Goal: Obtain resource: Download file/media

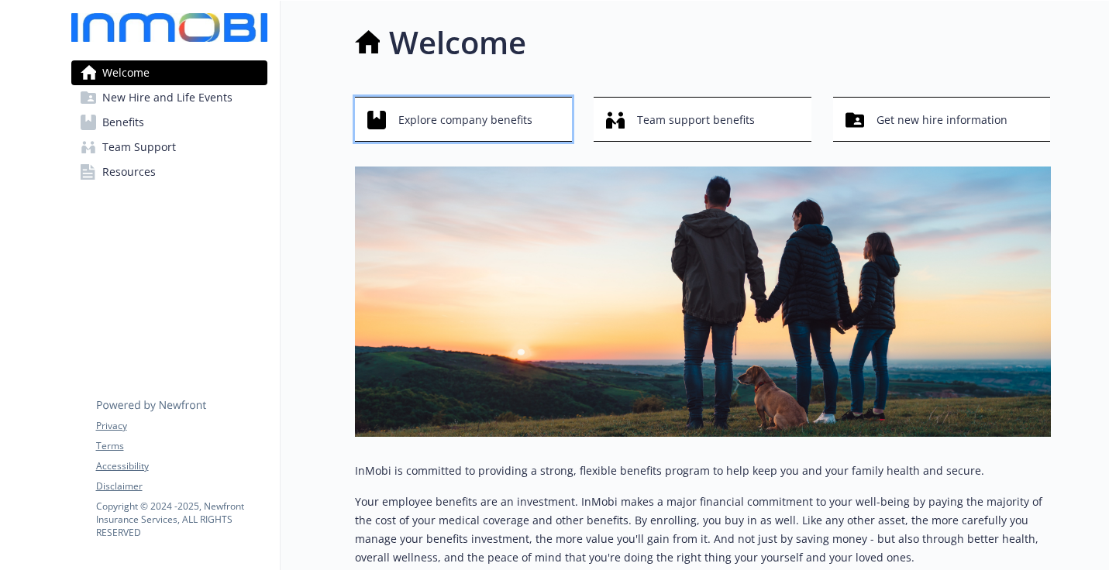
click at [526, 129] on span "Explore company benefits" at bounding box center [465, 119] width 134 height 29
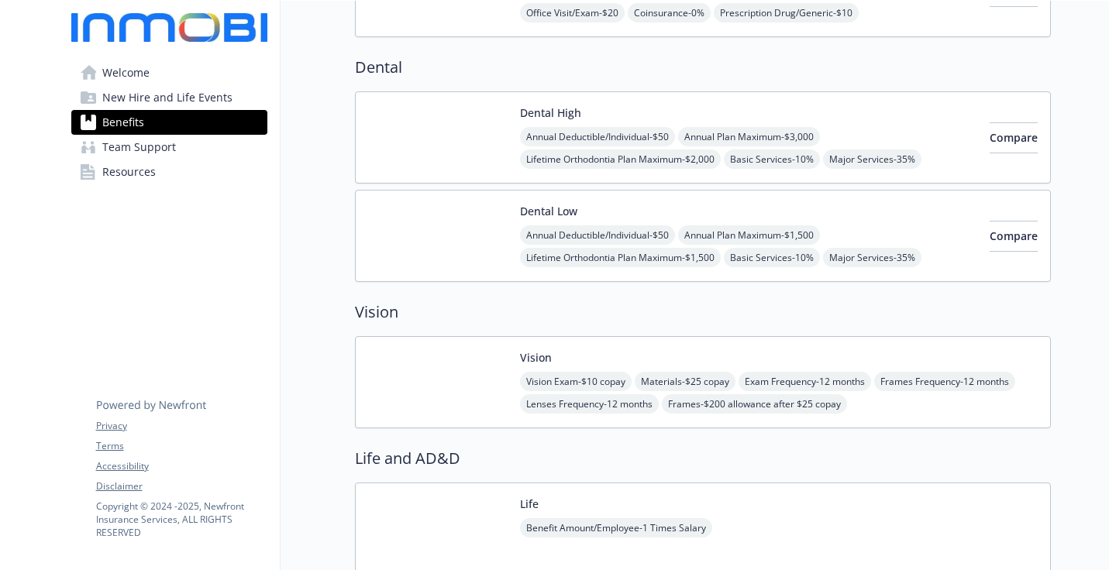
scroll to position [527, 0]
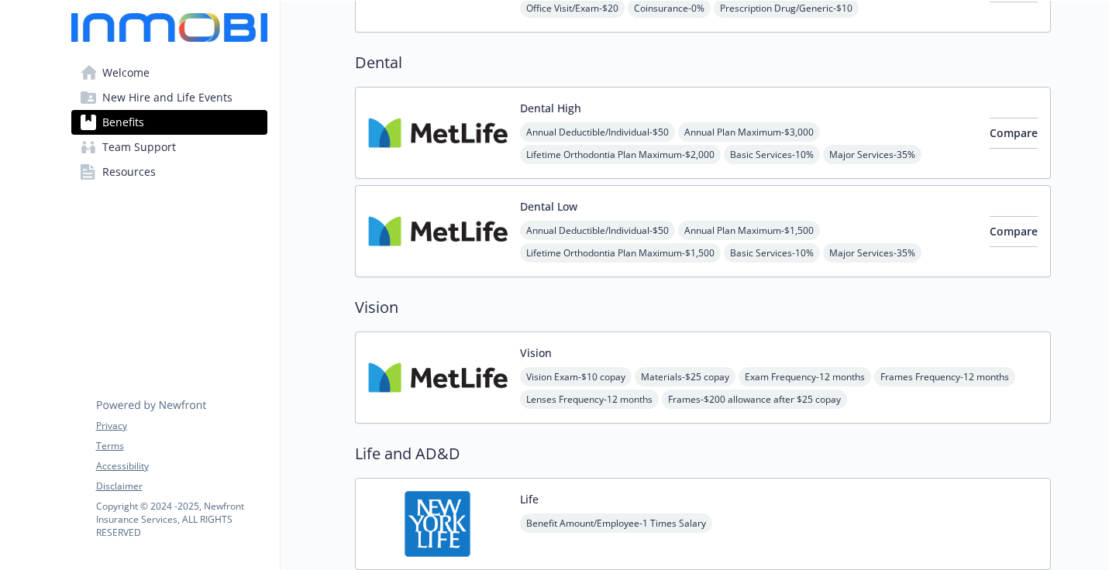
click at [862, 207] on div "Dental Low Annual Deductible/Individual - $50 Annual Plan Maximum - $1,500 Life…" at bounding box center [748, 231] width 457 height 66
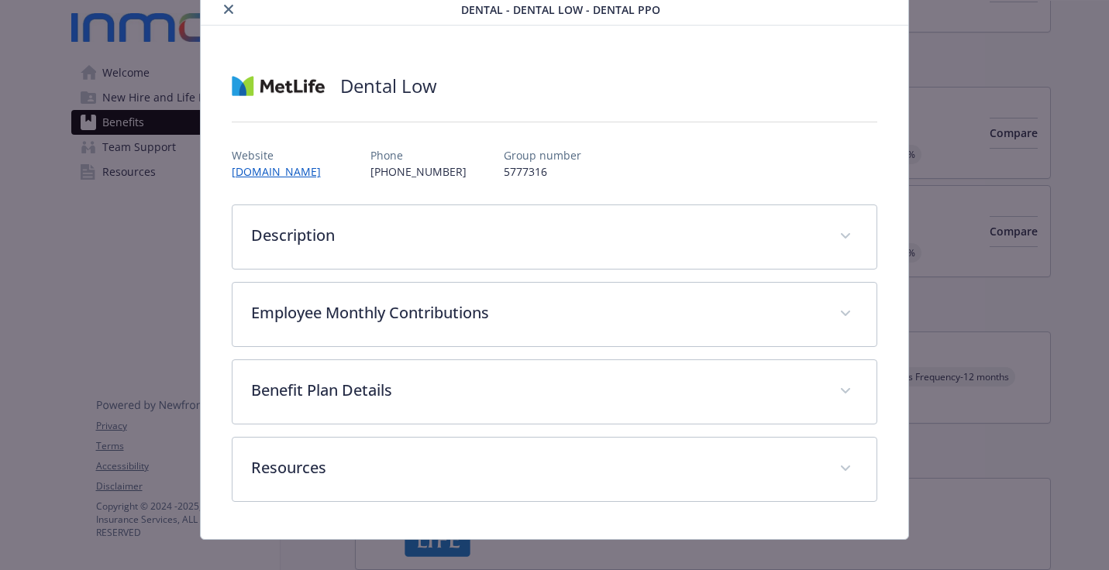
scroll to position [76, 0]
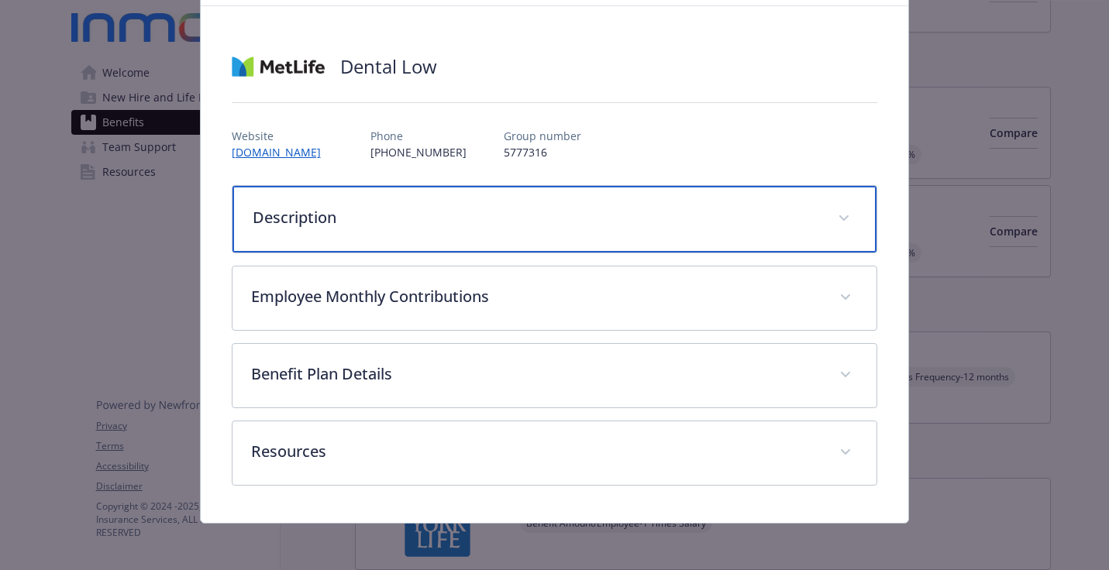
click at [770, 202] on div "Description" at bounding box center [554, 219] width 644 height 67
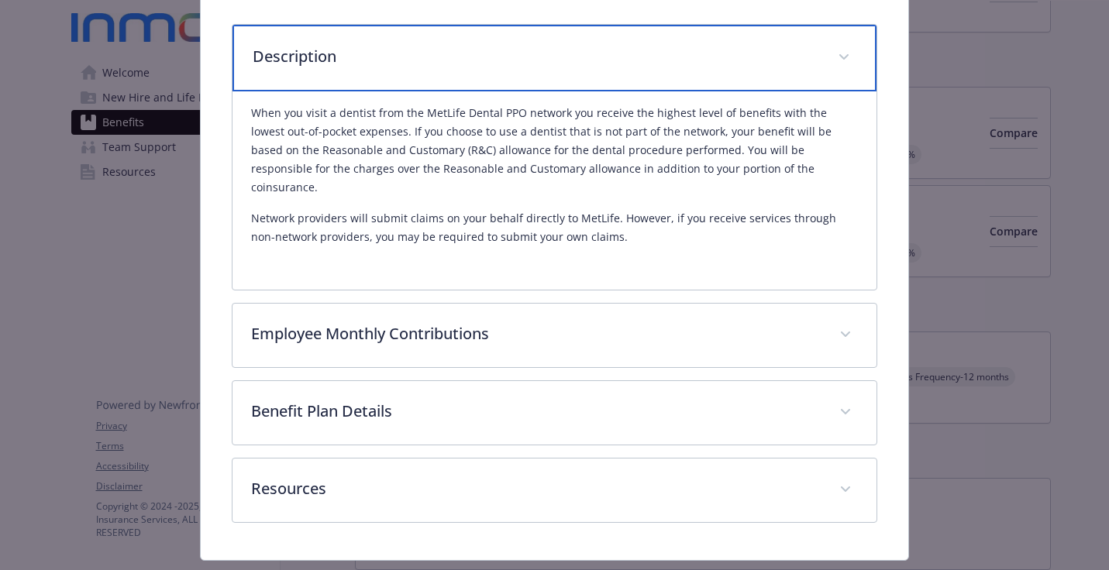
scroll to position [259, 0]
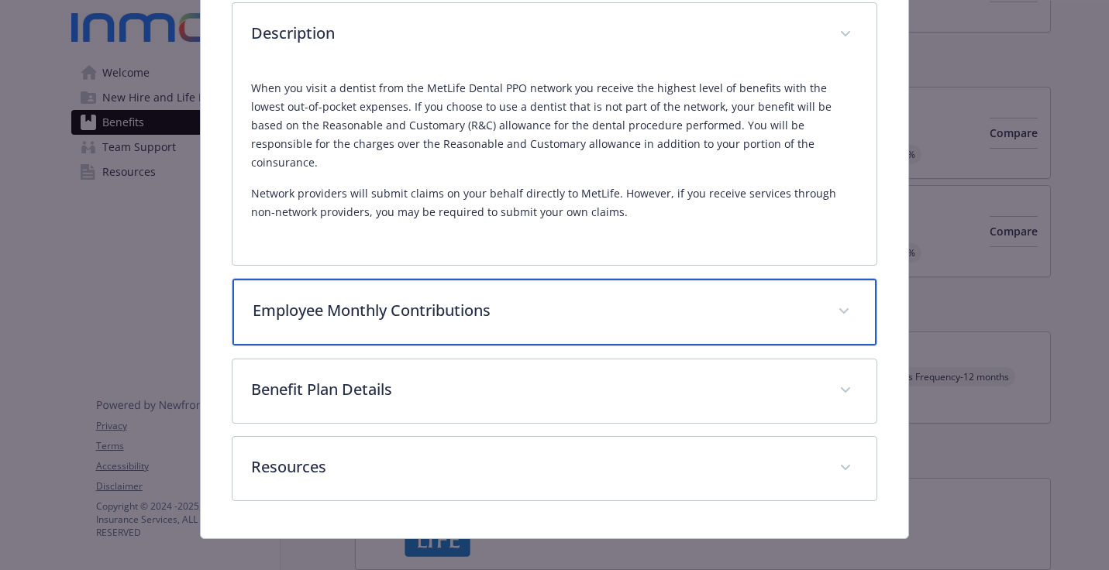
click at [659, 304] on div "Employee Monthly Contributions" at bounding box center [554, 312] width 644 height 67
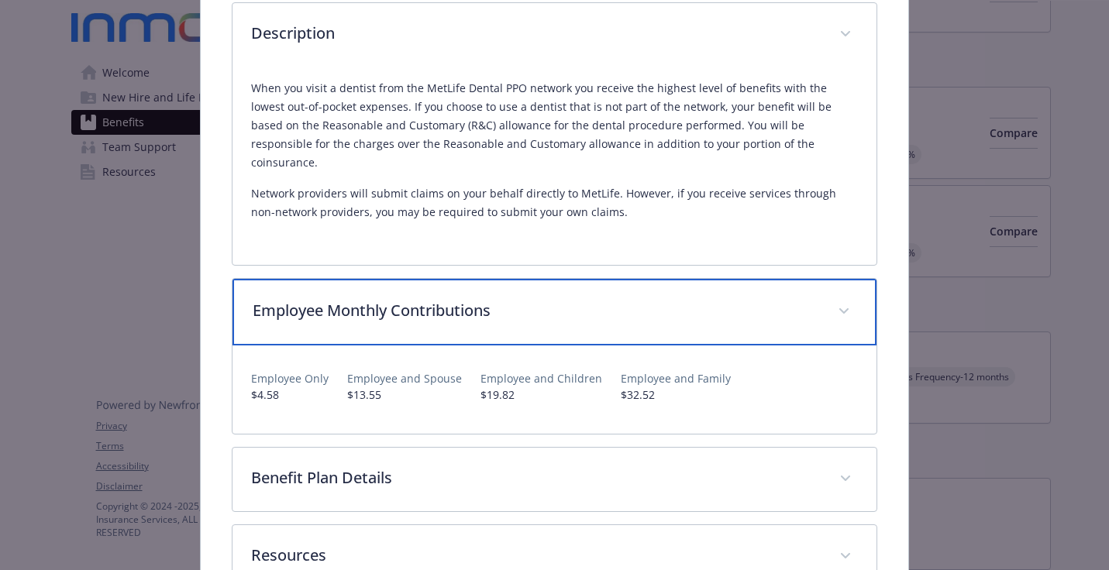
scroll to position [347, 0]
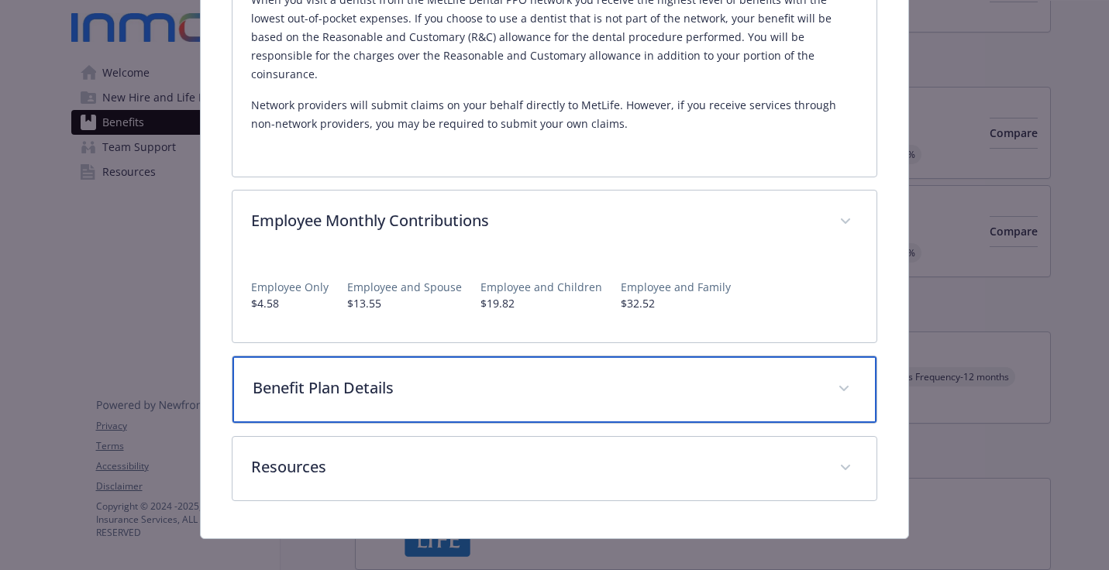
click at [638, 356] on div "Benefit Plan Details" at bounding box center [554, 389] width 644 height 67
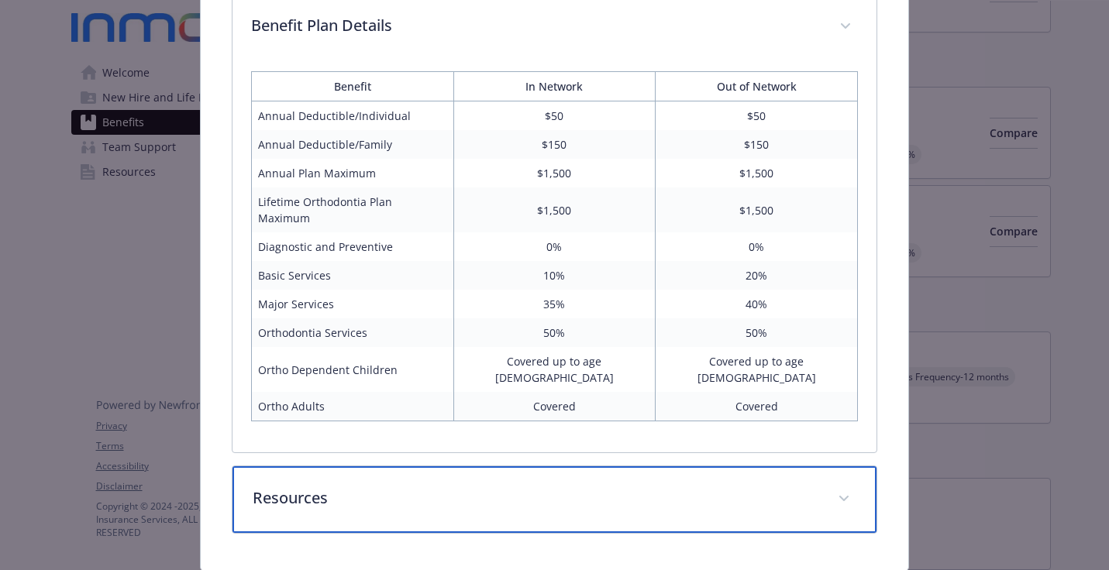
click at [590, 486] on p "Resources" at bounding box center [536, 497] width 567 height 23
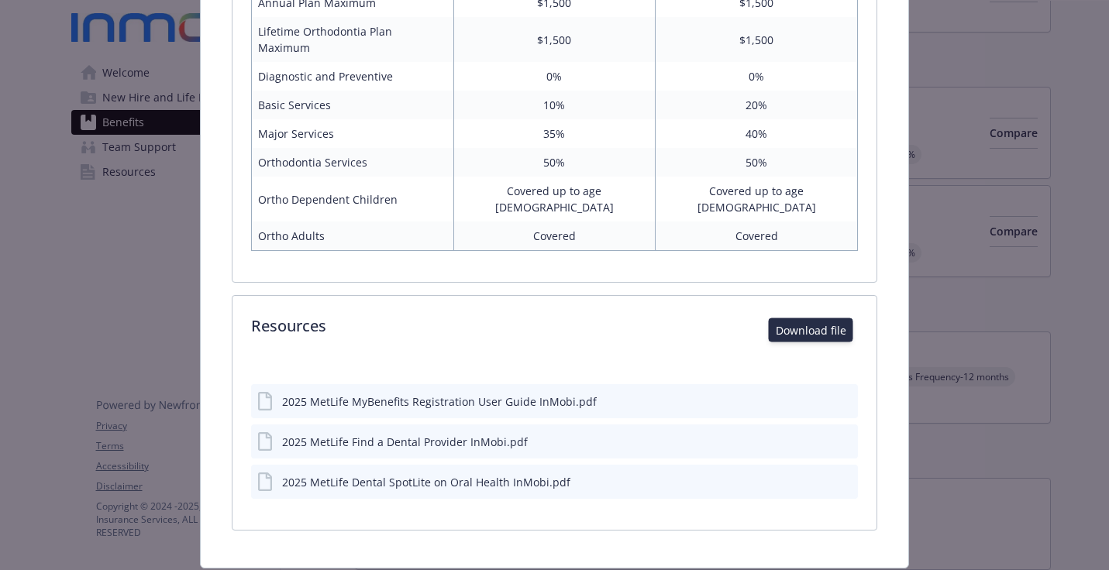
scroll to position [875, 0]
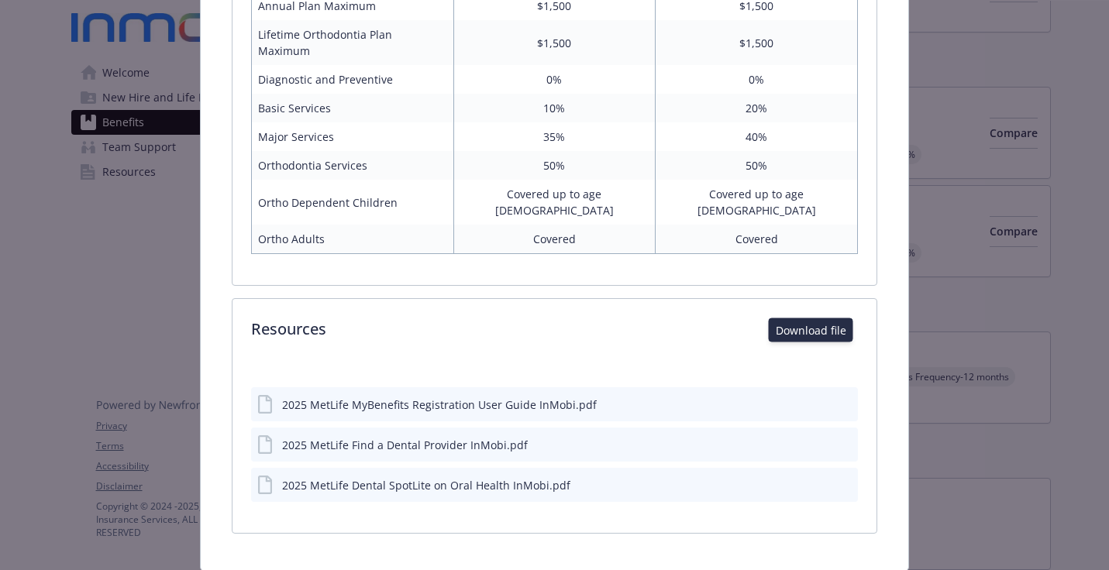
click at [813, 397] on icon "download file" at bounding box center [818, 401] width 10 height 9
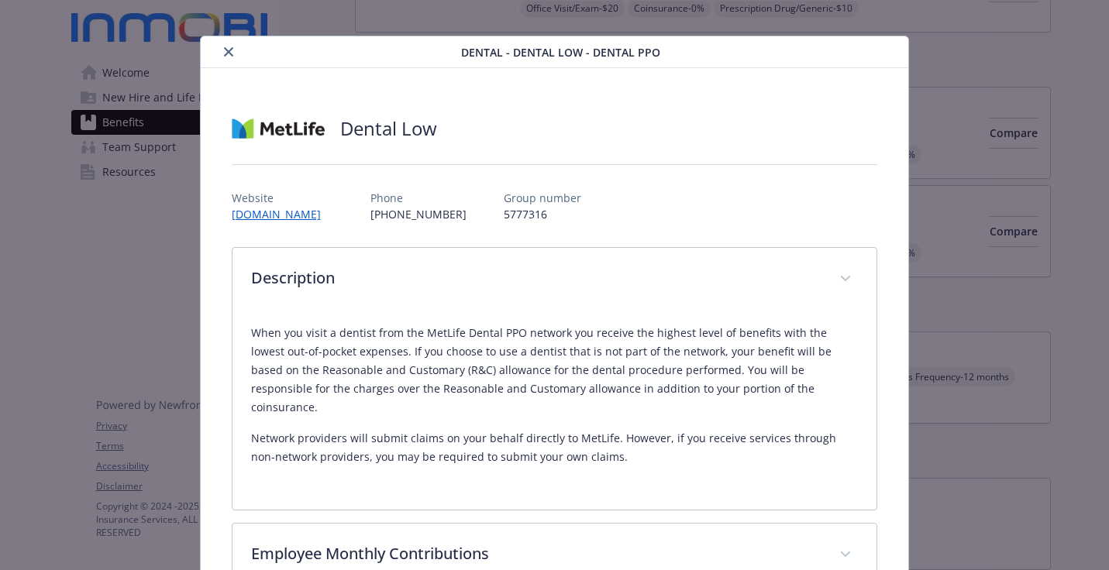
scroll to position [0, 0]
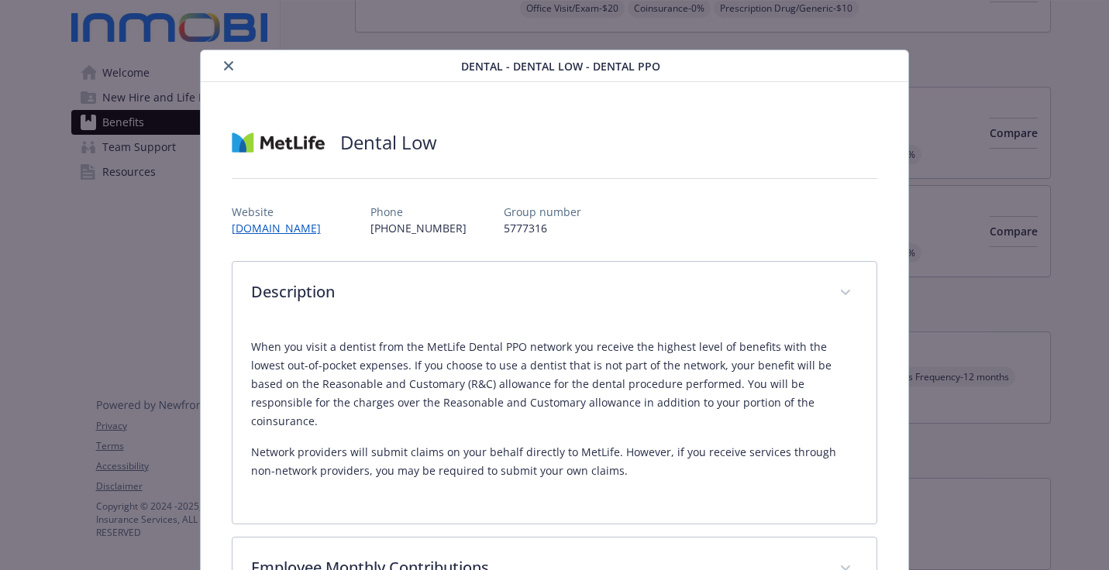
click at [610, 330] on div "When you visit a dentist from the MetLife Dental PPO network you receive the hi…" at bounding box center [554, 415] width 607 height 180
click at [220, 65] on button "close" at bounding box center [228, 66] width 19 height 19
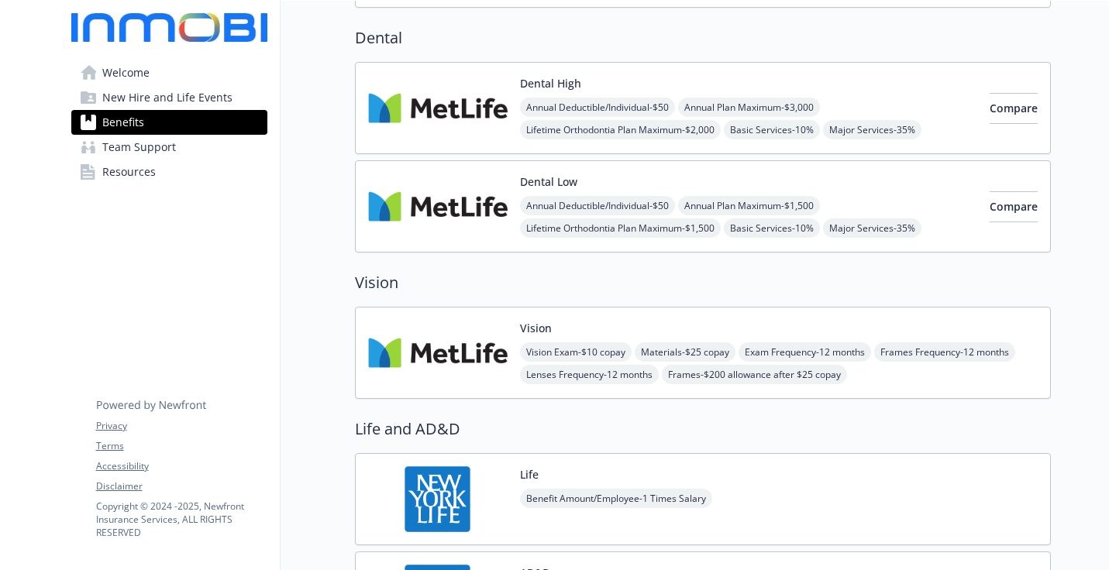
scroll to position [553, 0]
click at [476, 136] on img at bounding box center [437, 107] width 139 height 66
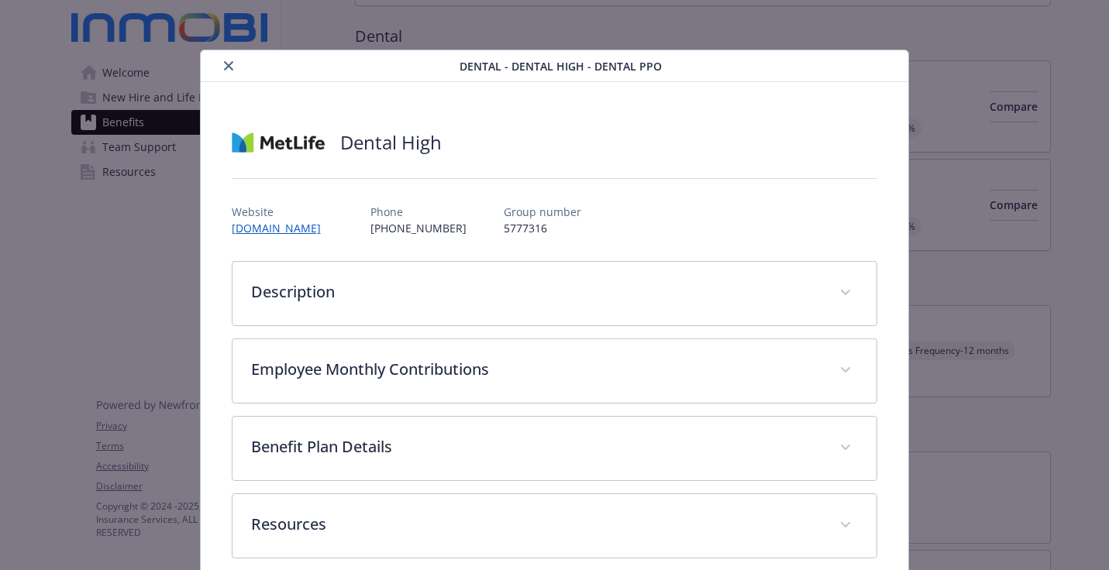
scroll to position [22, 0]
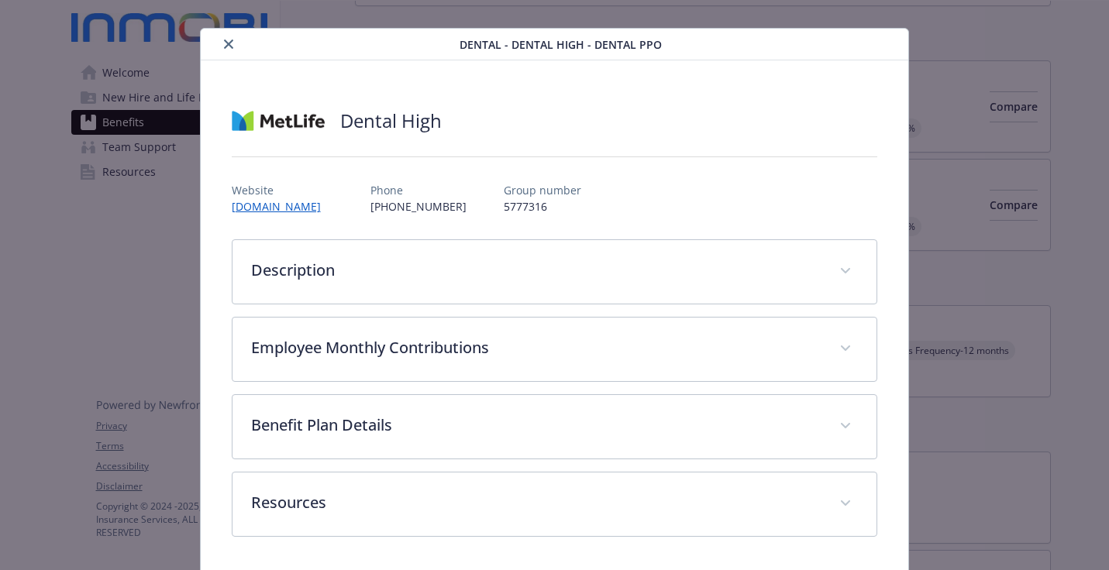
click at [228, 41] on icon "close" at bounding box center [228, 44] width 9 height 9
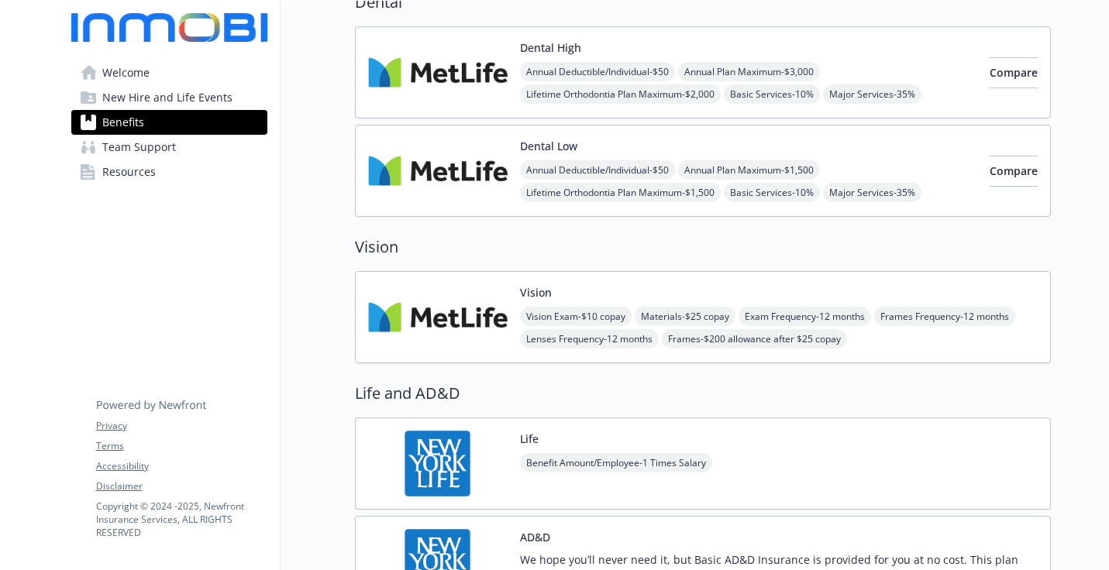
scroll to position [588, 0]
click at [439, 167] on img at bounding box center [437, 170] width 139 height 66
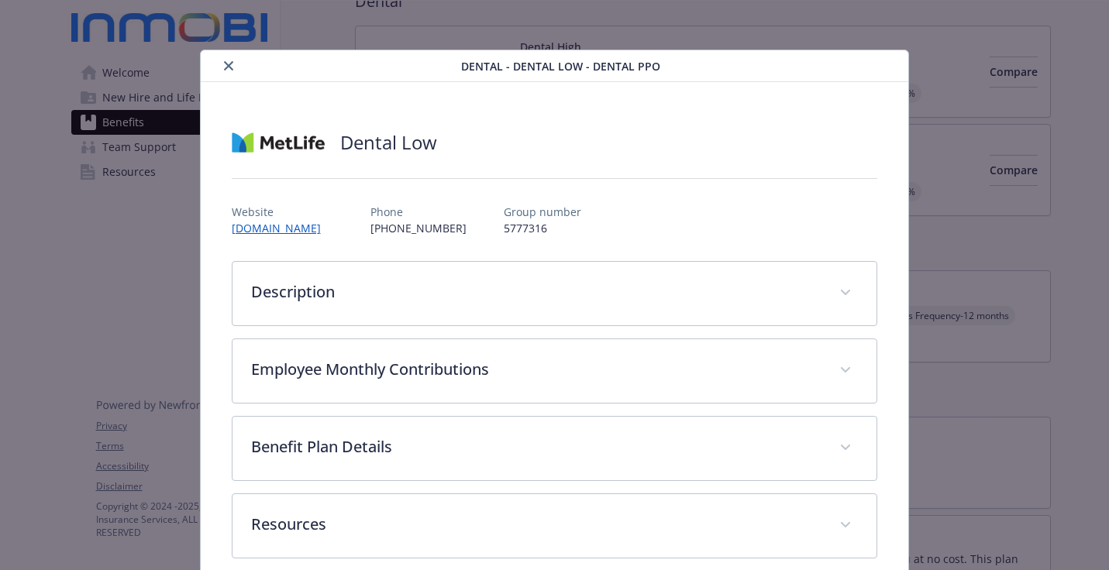
scroll to position [22, 0]
